Goal: Task Accomplishment & Management: Manage account settings

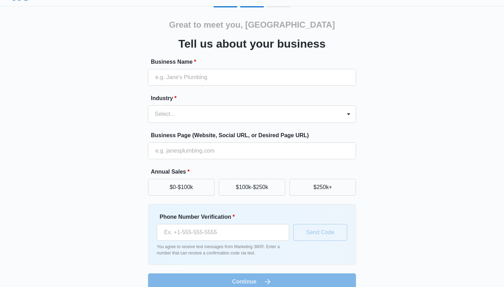
scroll to position [18, 0]
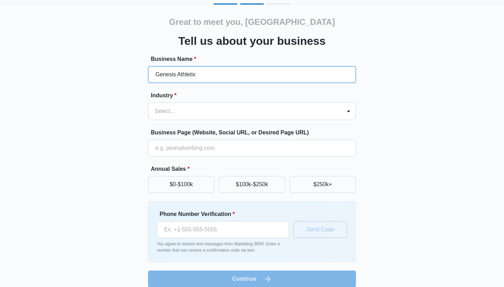
type input "Genesis Athletix"
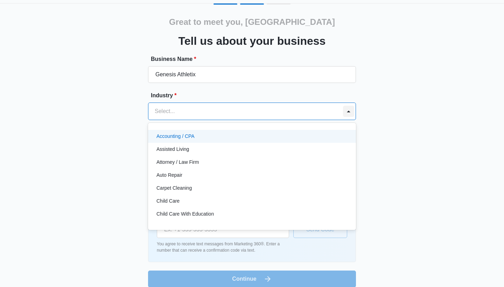
click at [352, 112] on div at bounding box center [348, 111] width 11 height 11
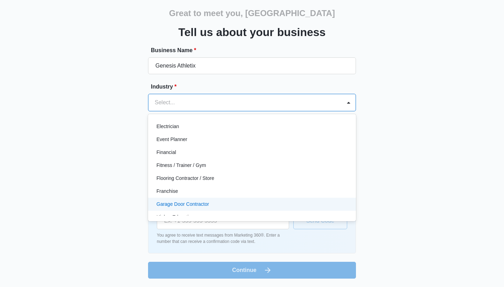
scroll to position [182, 0]
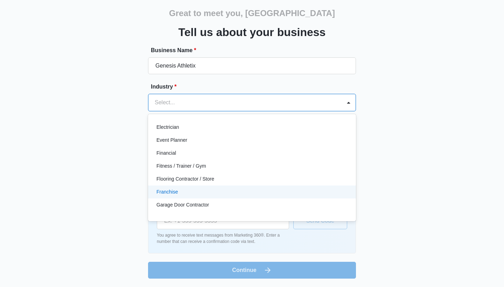
click at [75, 173] on div "Great to meet you, Savannah Tell us about your business Business Name * Genesis…" at bounding box center [252, 137] width 420 height 284
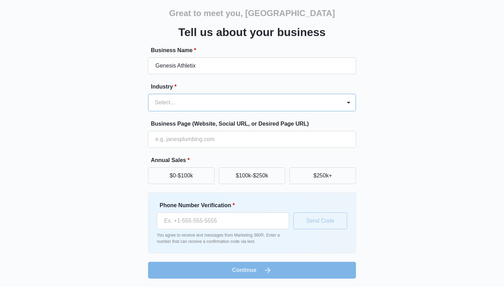
click at [185, 94] on div "Select..." at bounding box center [252, 102] width 208 height 17
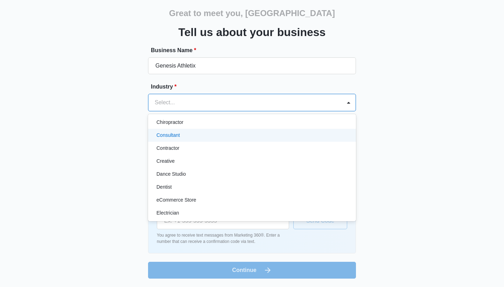
scroll to position [102, 0]
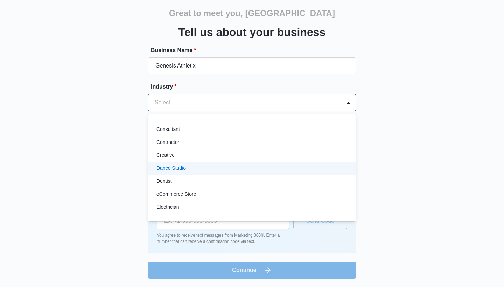
click at [173, 166] on p "Dance Studio" at bounding box center [170, 167] width 29 height 7
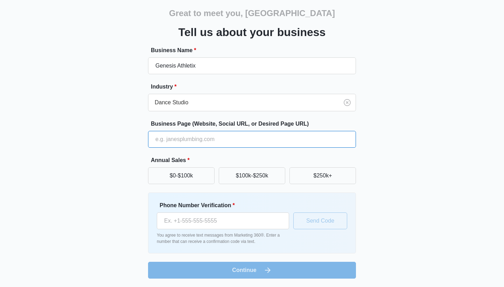
paste input "https://www.genesisathletix.com"
type input "https://www.genesisathletix.com"
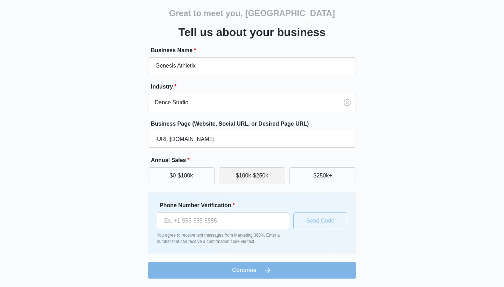
click at [258, 176] on button "$100k-$250k" at bounding box center [252, 175] width 66 height 17
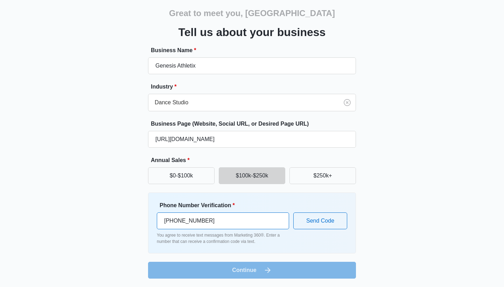
type input "[PHONE_NUMBER]"
click at [87, 161] on div "Great to meet you, Savannah Tell us about your business Business Name * Genesis…" at bounding box center [252, 137] width 420 height 284
click at [320, 220] on button "Send Code" at bounding box center [320, 220] width 54 height 17
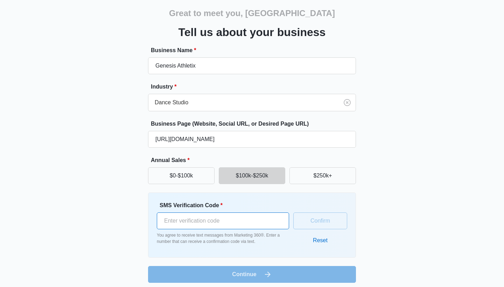
click at [192, 217] on input "SMS Verification Code *" at bounding box center [223, 220] width 132 height 17
type input "210523"
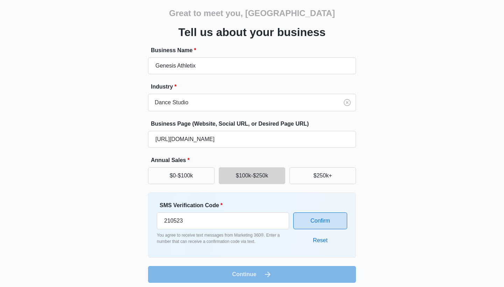
click at [321, 218] on button "Confirm" at bounding box center [320, 220] width 54 height 17
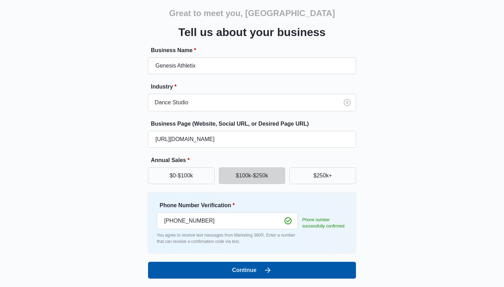
click at [296, 265] on button "Continue" at bounding box center [252, 270] width 208 height 17
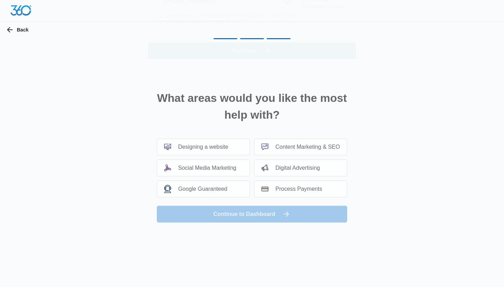
scroll to position [0, 0]
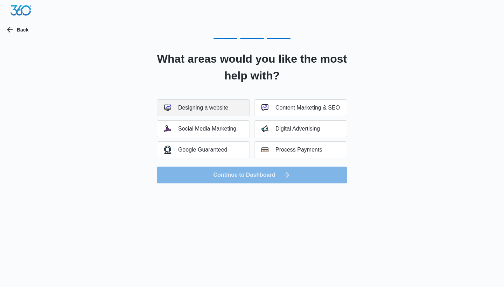
click at [236, 112] on button "Designing a website" at bounding box center [203, 107] width 93 height 17
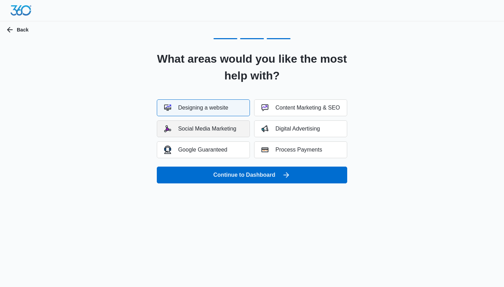
click at [239, 129] on button "Social Media Marketing" at bounding box center [203, 128] width 93 height 17
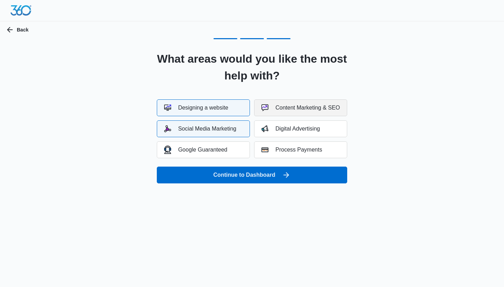
click at [272, 114] on button "Content Marketing & SEO" at bounding box center [300, 107] width 93 height 17
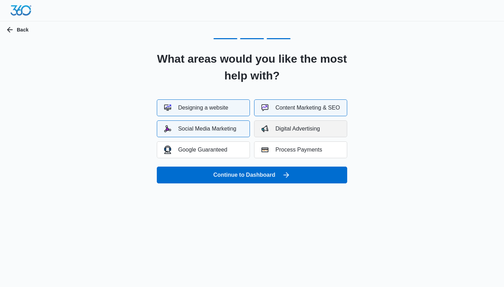
click at [273, 128] on div "Digital Advertising" at bounding box center [290, 128] width 58 height 7
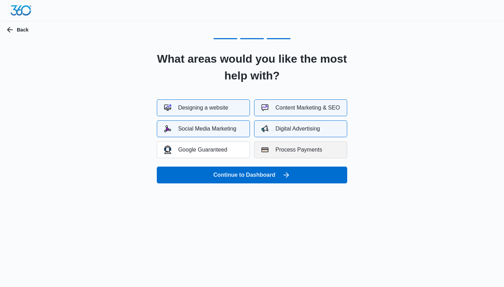
click at [278, 150] on div "Process Payments" at bounding box center [291, 149] width 61 height 7
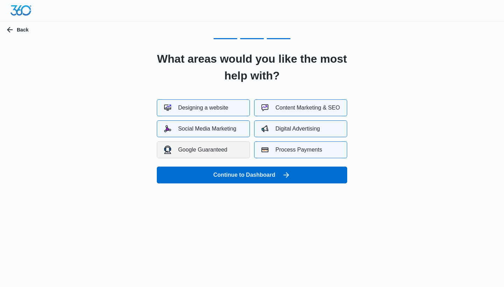
click at [234, 149] on button "Google Guaranteed" at bounding box center [203, 149] width 93 height 17
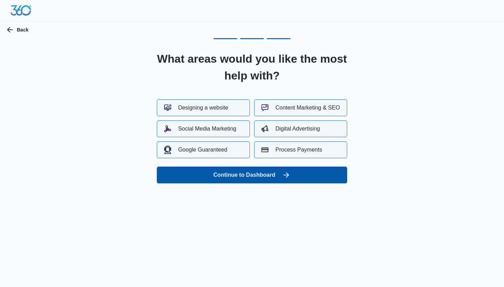
click at [255, 170] on button "Continue to Dashboard" at bounding box center [252, 175] width 190 height 17
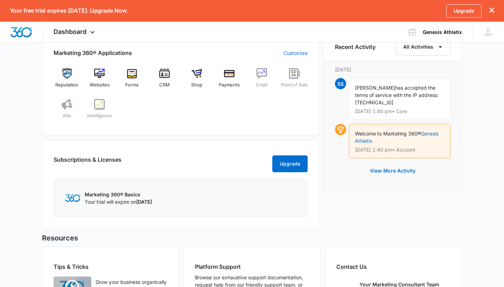
scroll to position [318, 0]
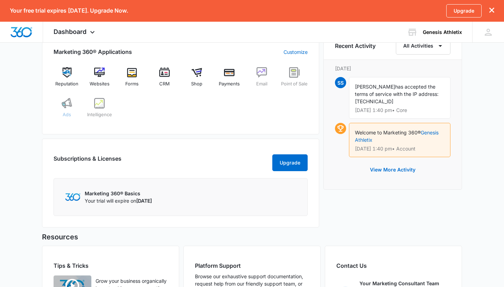
click at [70, 108] on img at bounding box center [67, 103] width 10 height 10
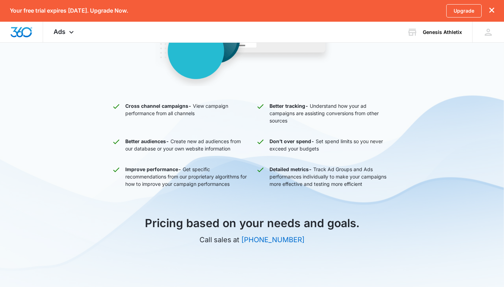
scroll to position [192, 0]
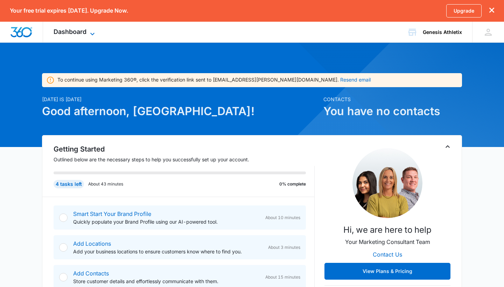
click at [90, 31] on icon at bounding box center [92, 34] width 8 height 8
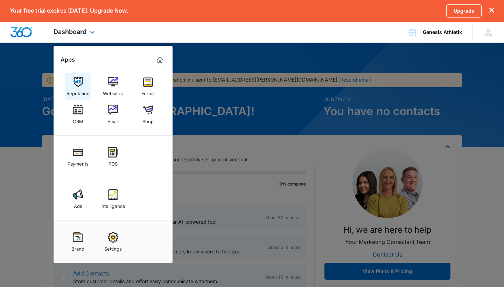
click at [78, 82] on img at bounding box center [78, 82] width 10 height 10
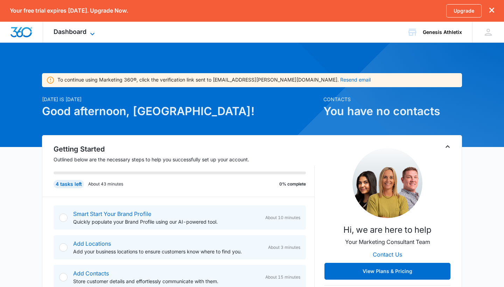
click at [85, 28] on span "Dashboard" at bounding box center [70, 31] width 33 height 7
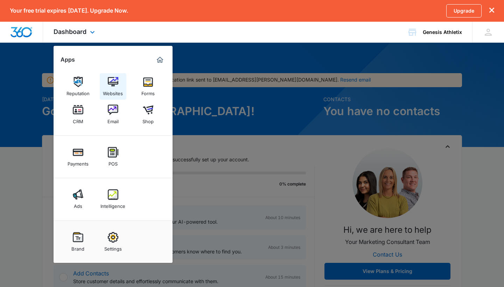
click at [112, 86] on img at bounding box center [113, 82] width 10 height 10
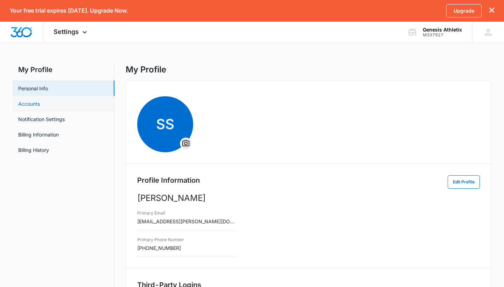
click at [40, 107] on link "Accounts" at bounding box center [29, 103] width 22 height 7
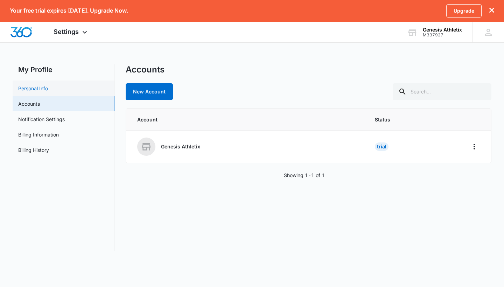
click at [48, 92] on link "Personal Info" at bounding box center [33, 88] width 30 height 7
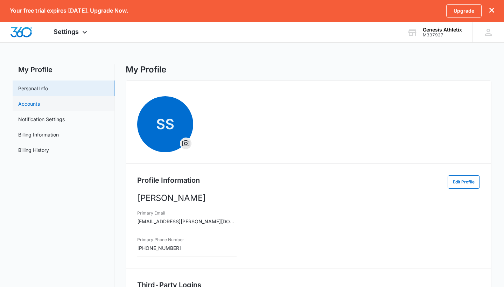
click at [40, 103] on link "Accounts" at bounding box center [29, 103] width 22 height 7
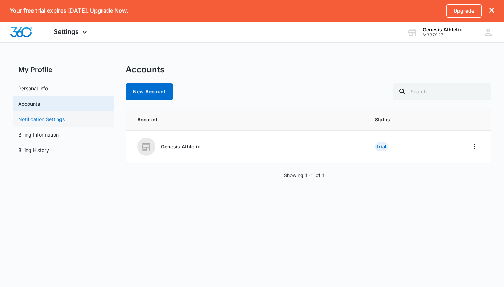
click at [65, 118] on link "Notification Settings" at bounding box center [41, 118] width 47 height 7
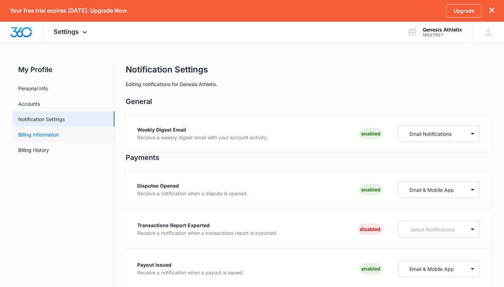
click at [59, 131] on link "Billing Information" at bounding box center [38, 134] width 41 height 7
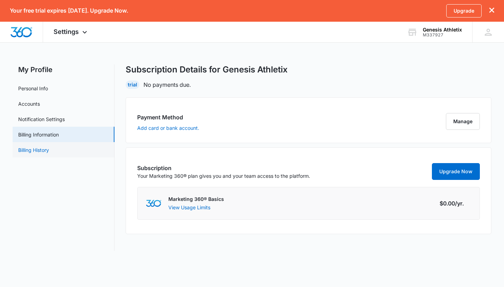
click at [49, 146] on link "Billing History" at bounding box center [33, 149] width 31 height 7
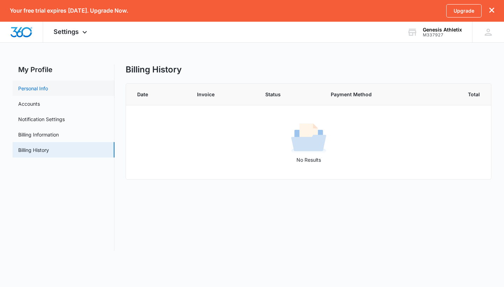
click at [48, 86] on link "Personal Info" at bounding box center [33, 88] width 30 height 7
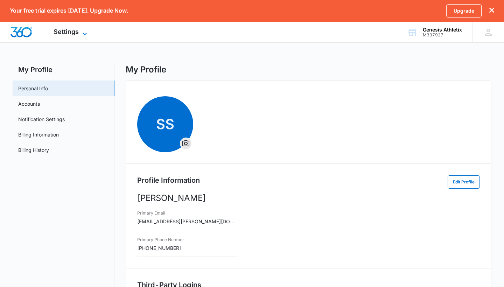
click at [83, 33] on icon at bounding box center [85, 34] width 4 height 2
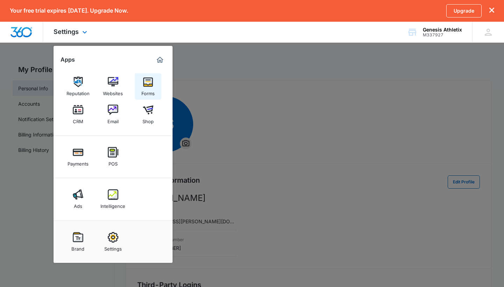
click at [147, 84] on img at bounding box center [148, 82] width 10 height 10
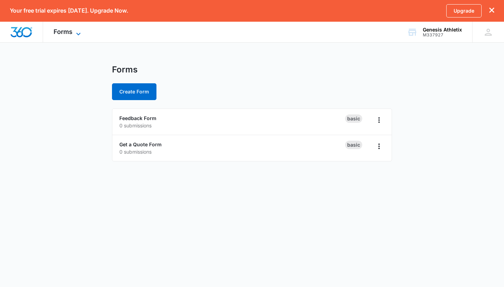
click at [75, 35] on icon at bounding box center [78, 34] width 8 height 8
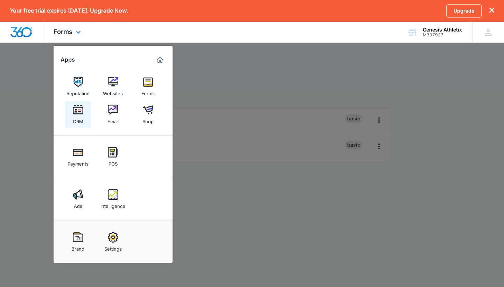
click at [76, 114] on img at bounding box center [78, 110] width 10 height 10
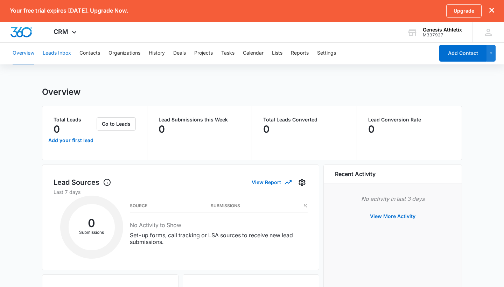
click at [55, 52] on button "Leads Inbox" at bounding box center [57, 53] width 28 height 22
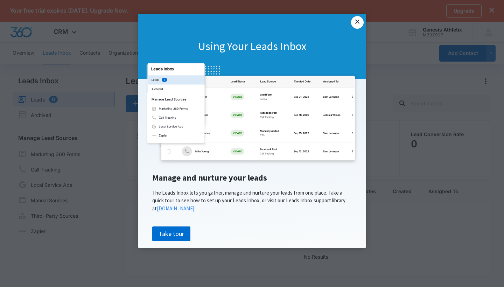
click at [360, 27] on link "×" at bounding box center [357, 22] width 13 height 13
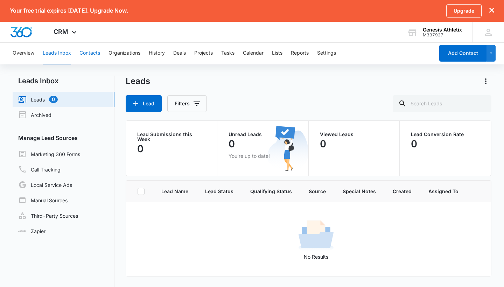
click at [92, 60] on button "Contacts" at bounding box center [89, 53] width 21 height 22
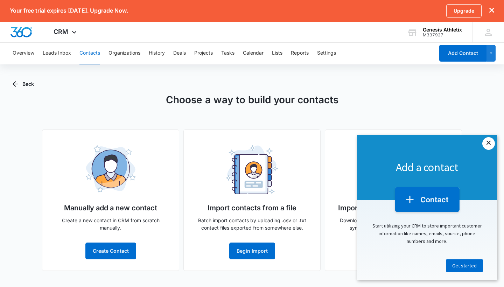
click at [486, 143] on link "×" at bounding box center [488, 143] width 13 height 13
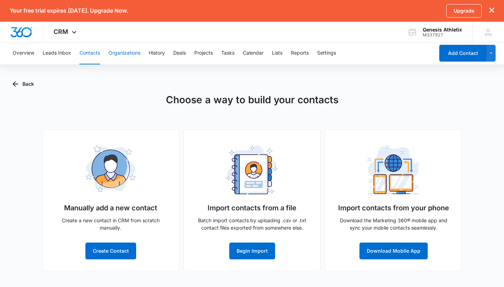
click at [123, 51] on button "Organizations" at bounding box center [124, 53] width 32 height 22
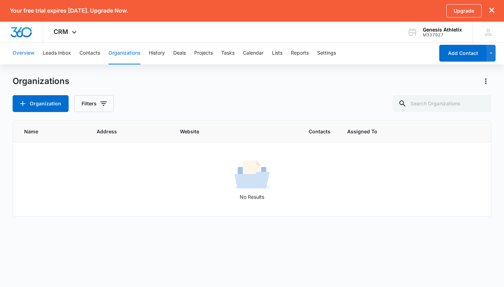
click at [28, 51] on button "Overview" at bounding box center [24, 53] width 22 height 22
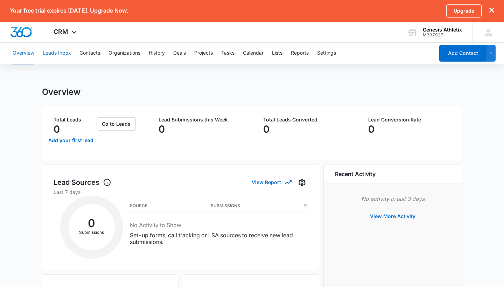
click at [68, 56] on button "Leads Inbox" at bounding box center [57, 53] width 28 height 22
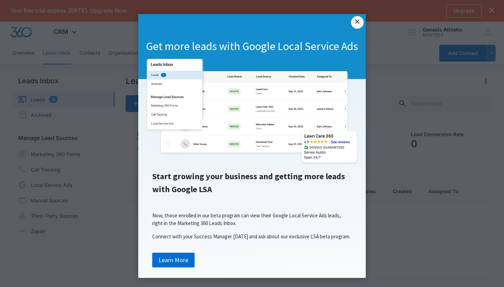
click at [358, 23] on link "×" at bounding box center [357, 22] width 13 height 13
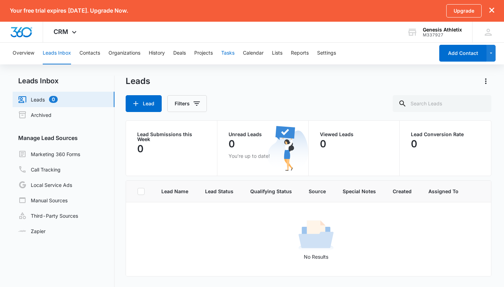
click at [229, 51] on button "Tasks" at bounding box center [227, 53] width 13 height 22
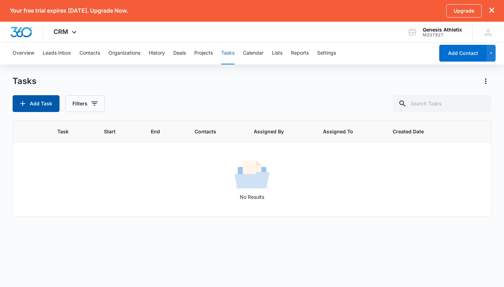
click at [47, 103] on button "Add Task" at bounding box center [36, 103] width 47 height 17
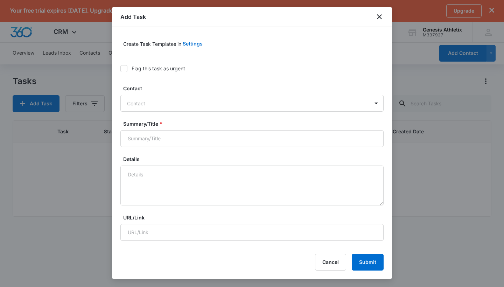
type input "Sep 10, 2025"
click at [218, 103] on div at bounding box center [247, 103] width 241 height 9
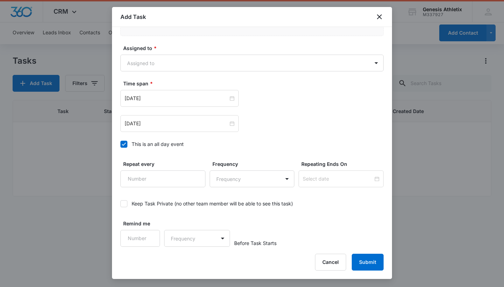
scroll to position [20, 0]
click at [383, 16] on icon "close" at bounding box center [379, 17] width 8 height 8
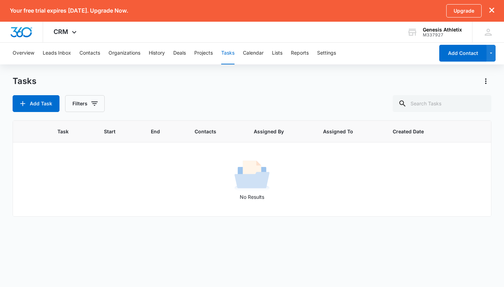
scroll to position [0, 0]
click at [255, 57] on button "Calendar" at bounding box center [253, 53] width 21 height 22
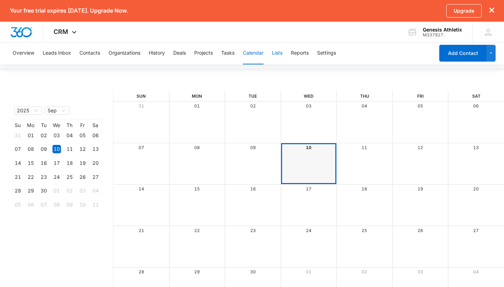
click at [281, 54] on button "Lists" at bounding box center [277, 53] width 10 height 22
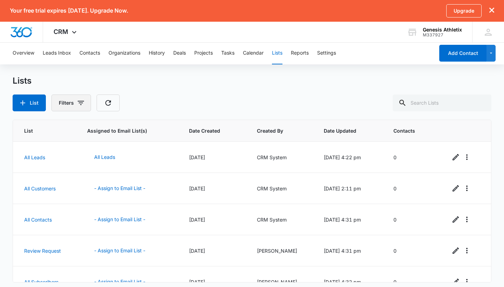
click at [80, 104] on icon "button" at bounding box center [81, 103] width 8 height 8
click at [133, 131] on icon "Show Created By filters" at bounding box center [135, 128] width 8 height 8
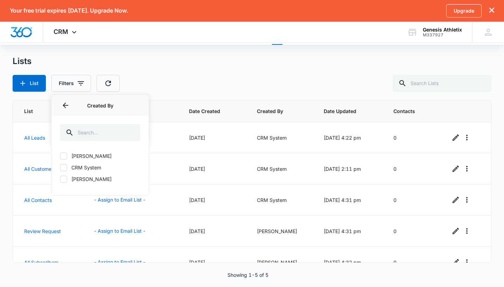
click at [247, 59] on div "Lists" at bounding box center [252, 61] width 479 height 10
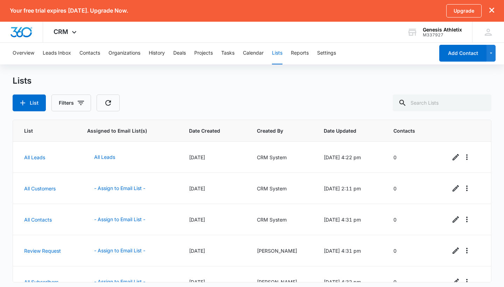
click at [313, 60] on div "Overview Leads Inbox Contacts Organizations History Deals Projects Tasks Calend…" at bounding box center [221, 53] width 426 height 22
click at [303, 55] on button "Reports" at bounding box center [300, 53] width 18 height 22
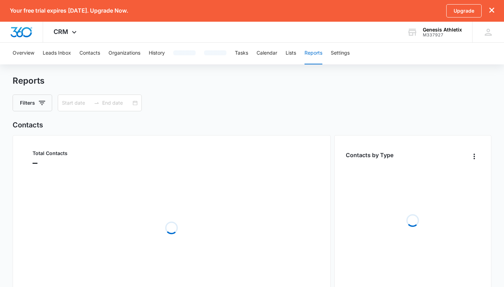
type input "08/11/2025"
type input "09/10/2025"
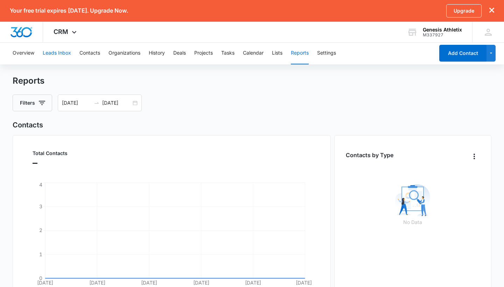
click at [58, 50] on button "Leads Inbox" at bounding box center [57, 53] width 28 height 22
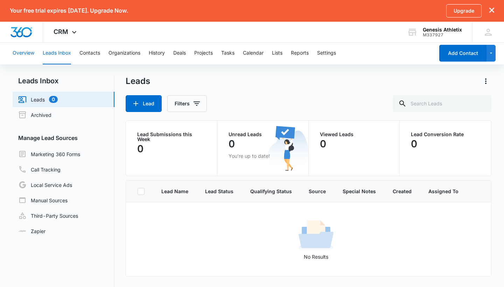
click at [33, 51] on button "Overview" at bounding box center [24, 53] width 22 height 22
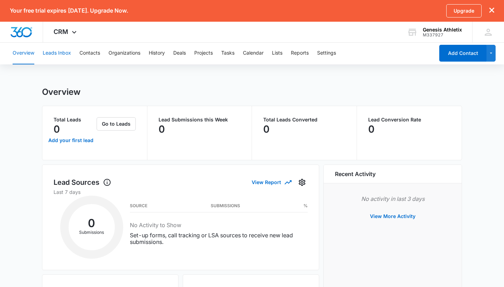
click at [62, 49] on button "Leads Inbox" at bounding box center [57, 53] width 28 height 22
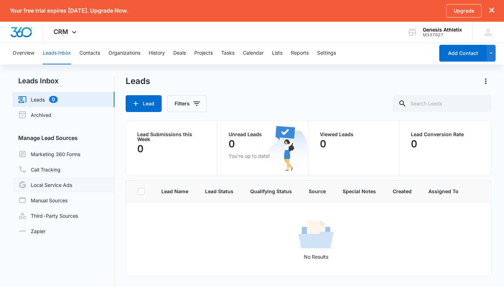
click at [72, 181] on link "Local Service Ads" at bounding box center [45, 185] width 54 height 8
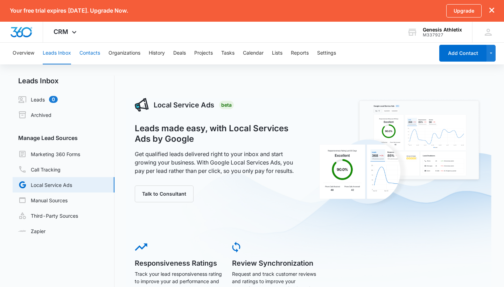
click at [86, 54] on button "Contacts" at bounding box center [89, 53] width 21 height 22
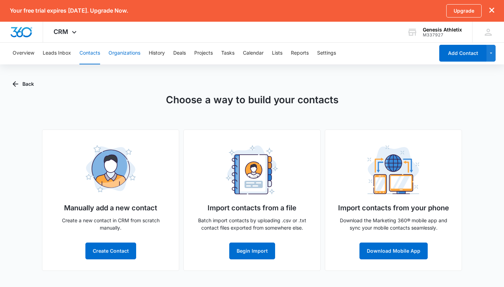
click at [131, 52] on button "Organizations" at bounding box center [124, 53] width 32 height 22
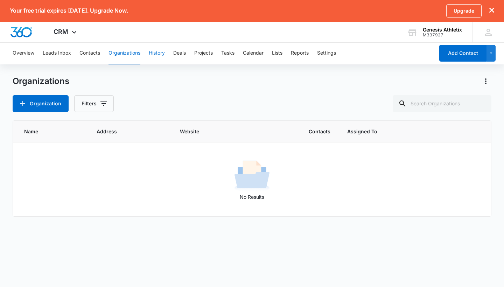
click at [153, 56] on button "History" at bounding box center [157, 53] width 16 height 22
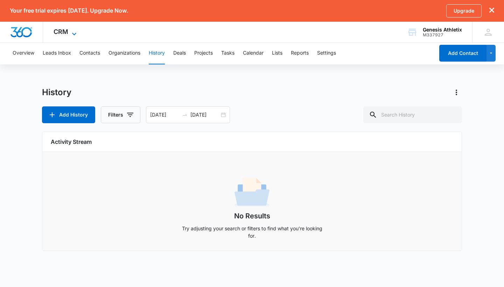
click at [61, 33] on span "CRM" at bounding box center [61, 31] width 15 height 7
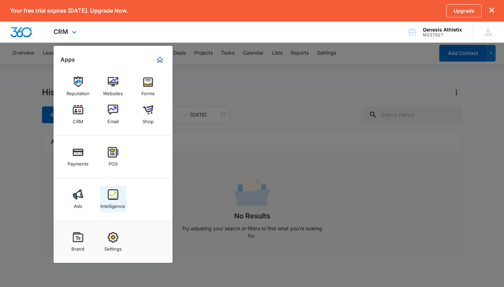
click at [115, 195] on img at bounding box center [113, 194] width 10 height 10
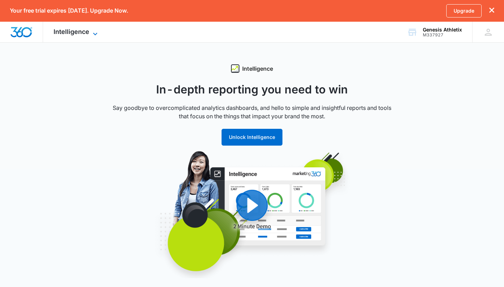
click at [86, 35] on span "Intelligence" at bounding box center [72, 31] width 36 height 7
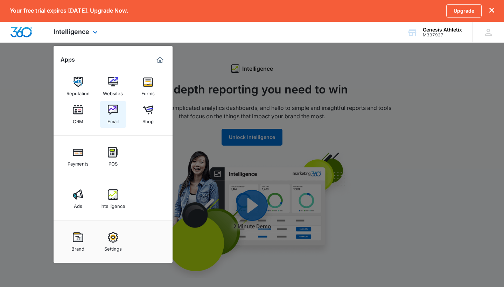
click at [113, 113] on img at bounding box center [113, 110] width 10 height 10
